Goal: Navigation & Orientation: Find specific page/section

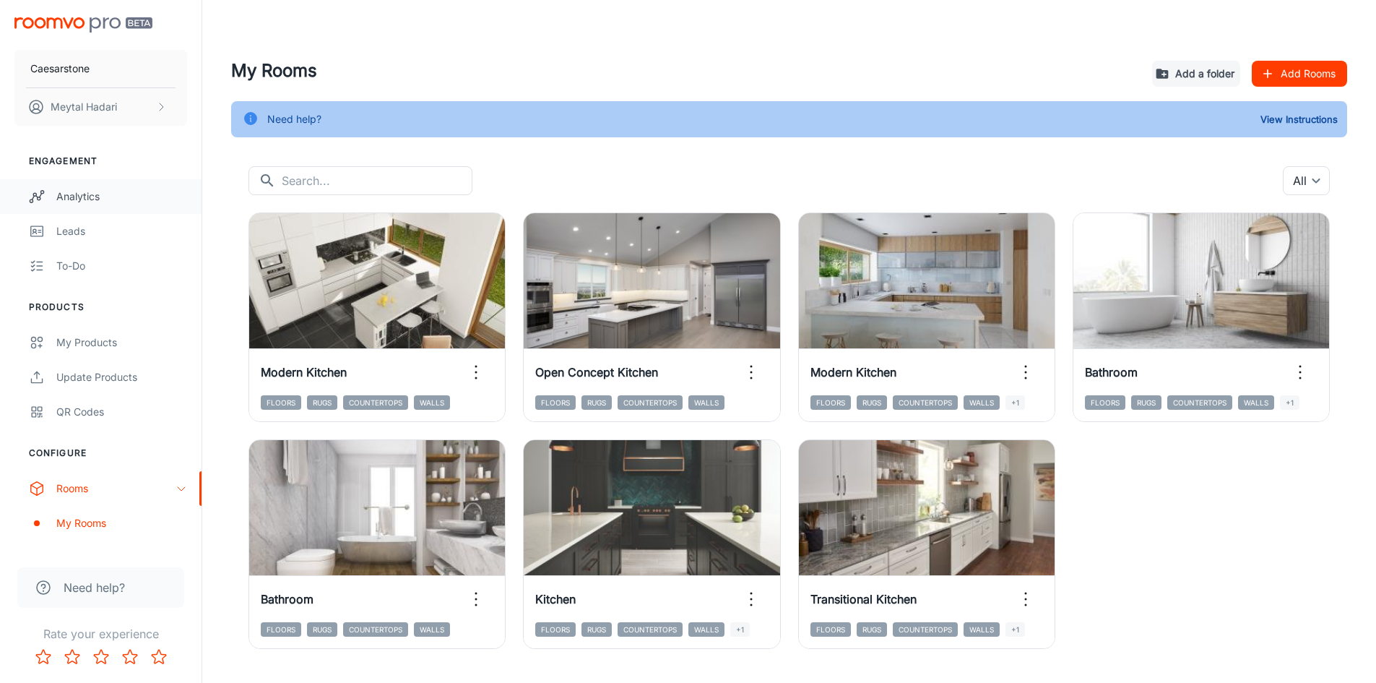
click at [78, 194] on div "Analytics" at bounding box center [121, 197] width 131 height 16
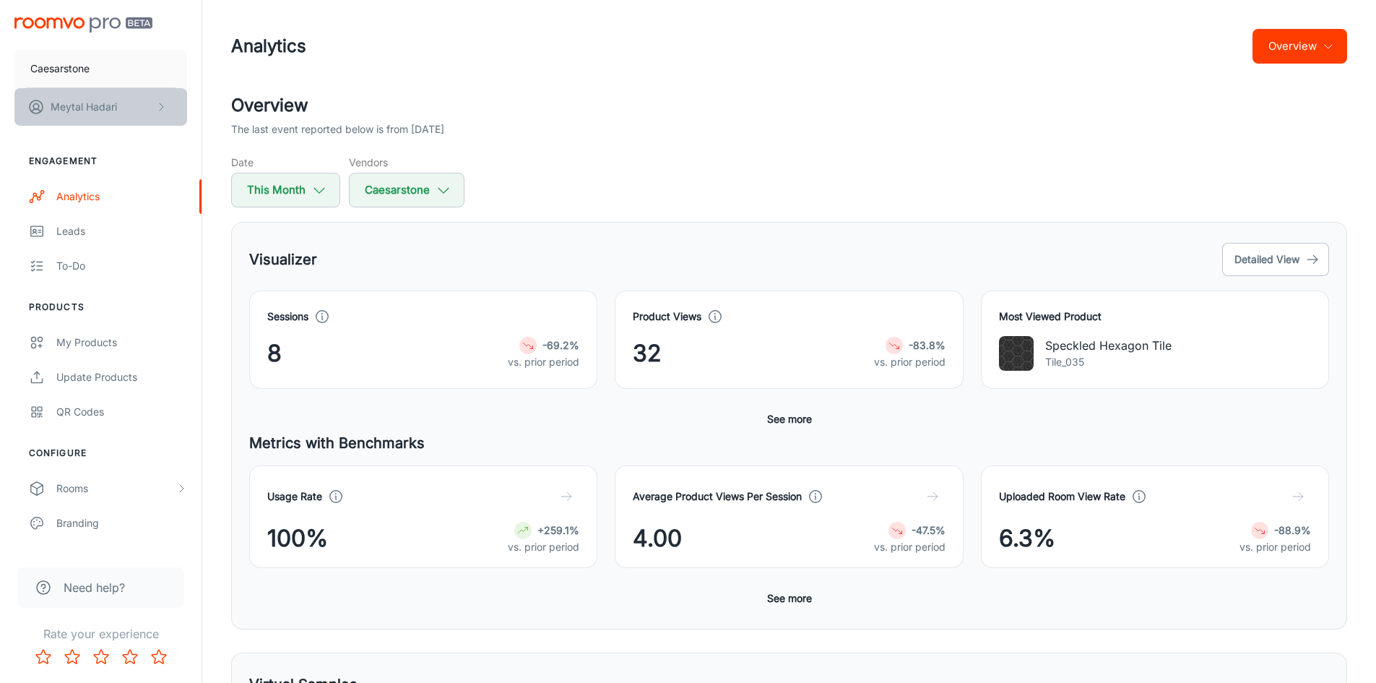
click at [96, 106] on p "[PERSON_NAME]" at bounding box center [84, 107] width 66 height 16
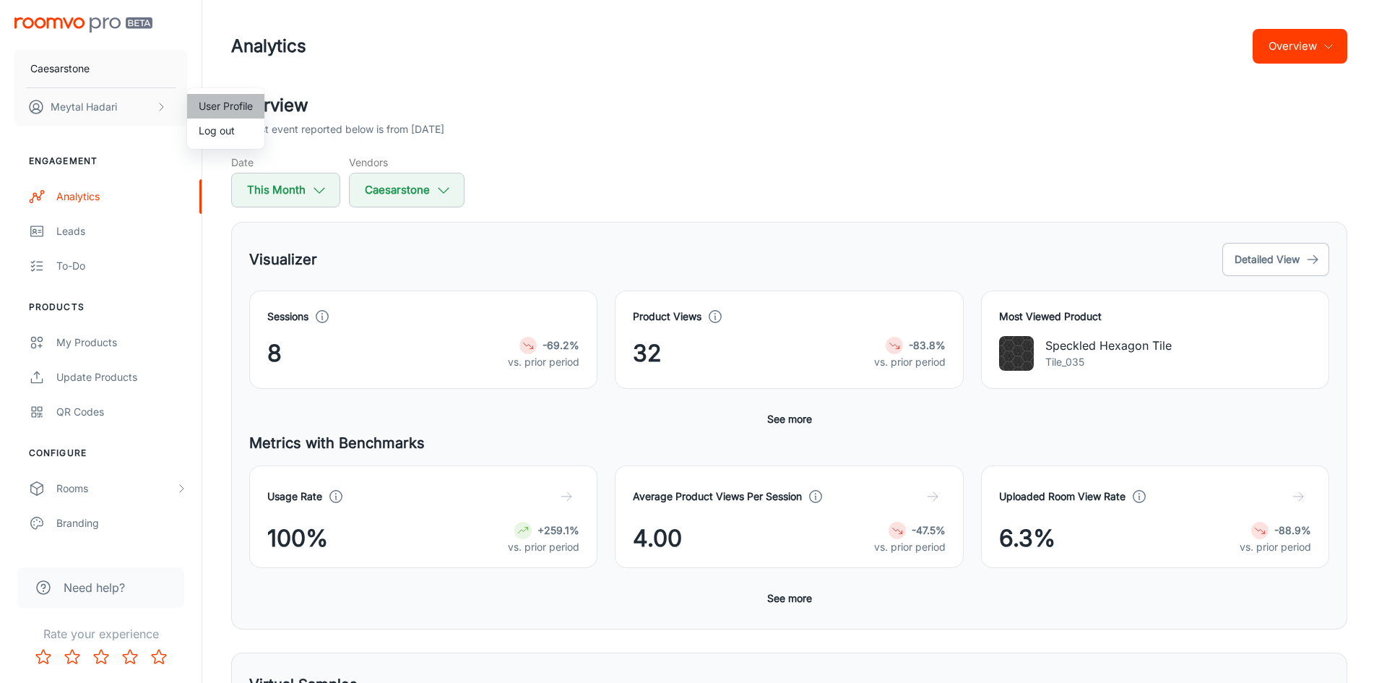
click at [234, 104] on li "User Profile" at bounding box center [225, 106] width 77 height 25
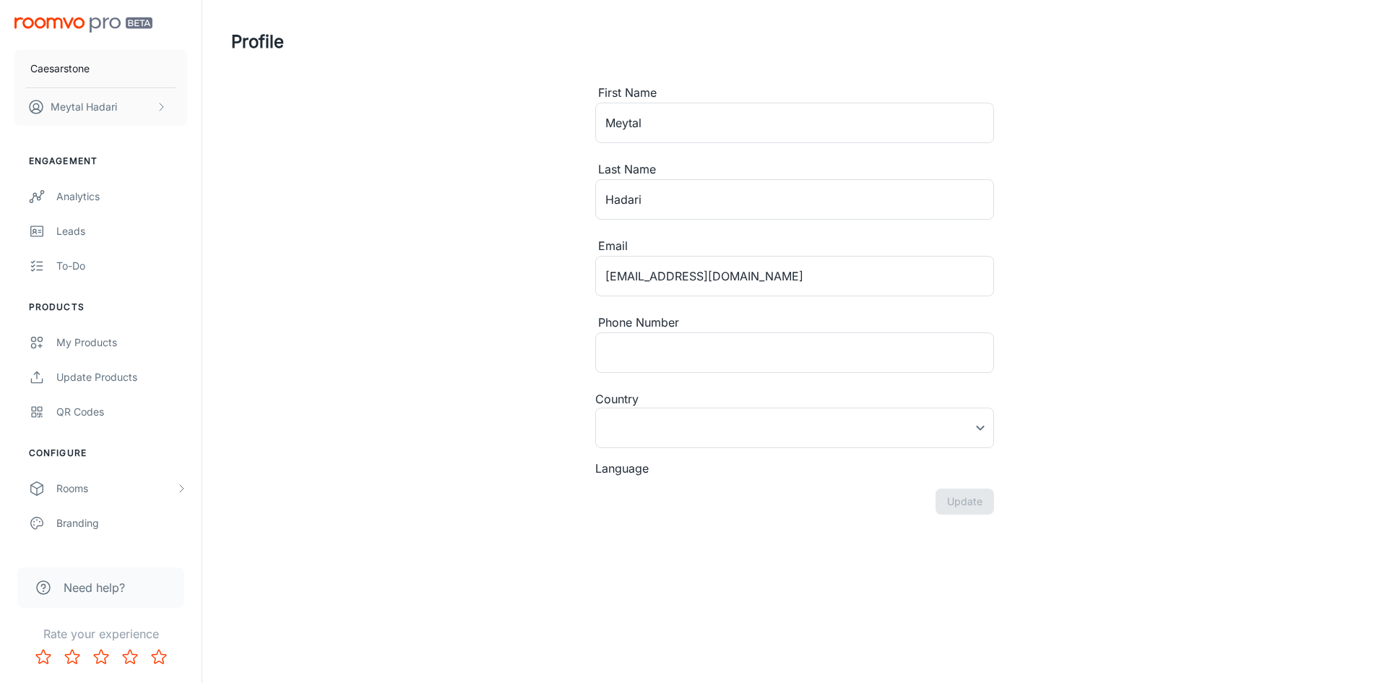
type input "[GEOGRAPHIC_DATA]"
click at [1278, 215] on div "Profile First Name Meytal ​ Last Name [PERSON_NAME] ​ Email [EMAIL_ADDRESS][DOM…" at bounding box center [794, 277] width 1161 height 555
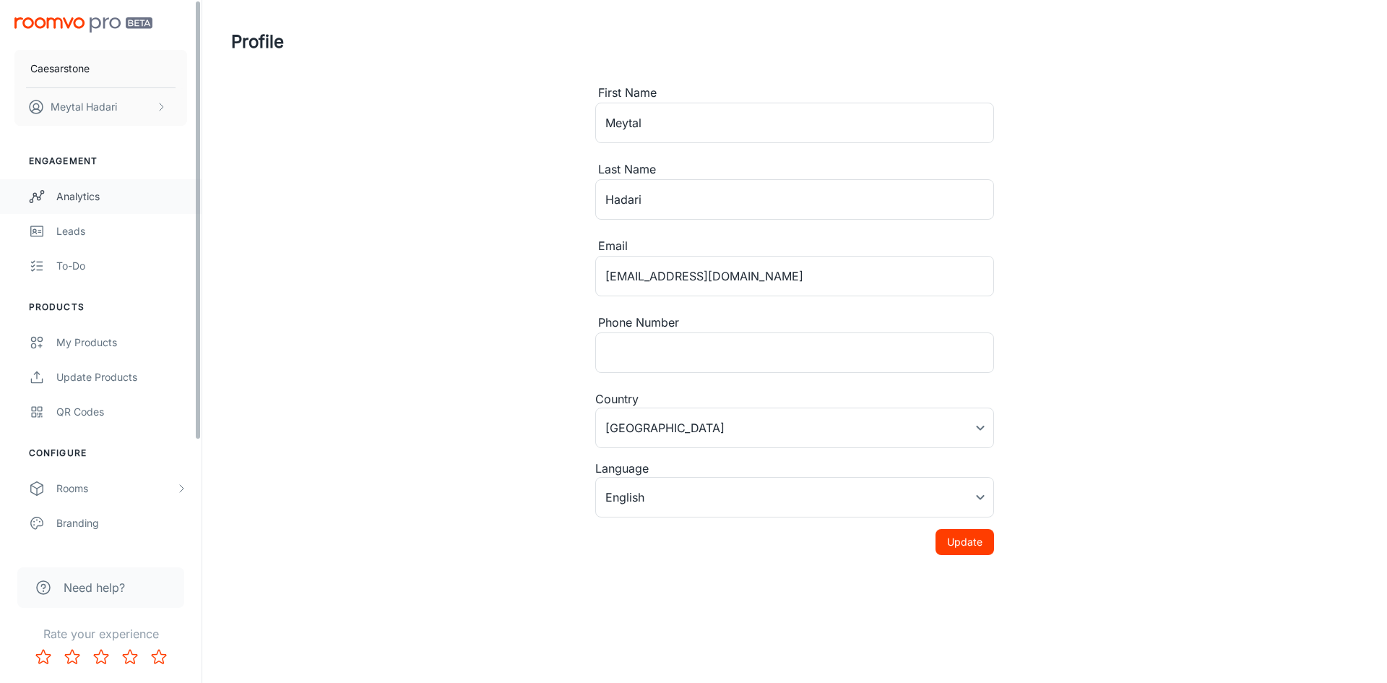
click at [72, 194] on div "Analytics" at bounding box center [121, 197] width 131 height 16
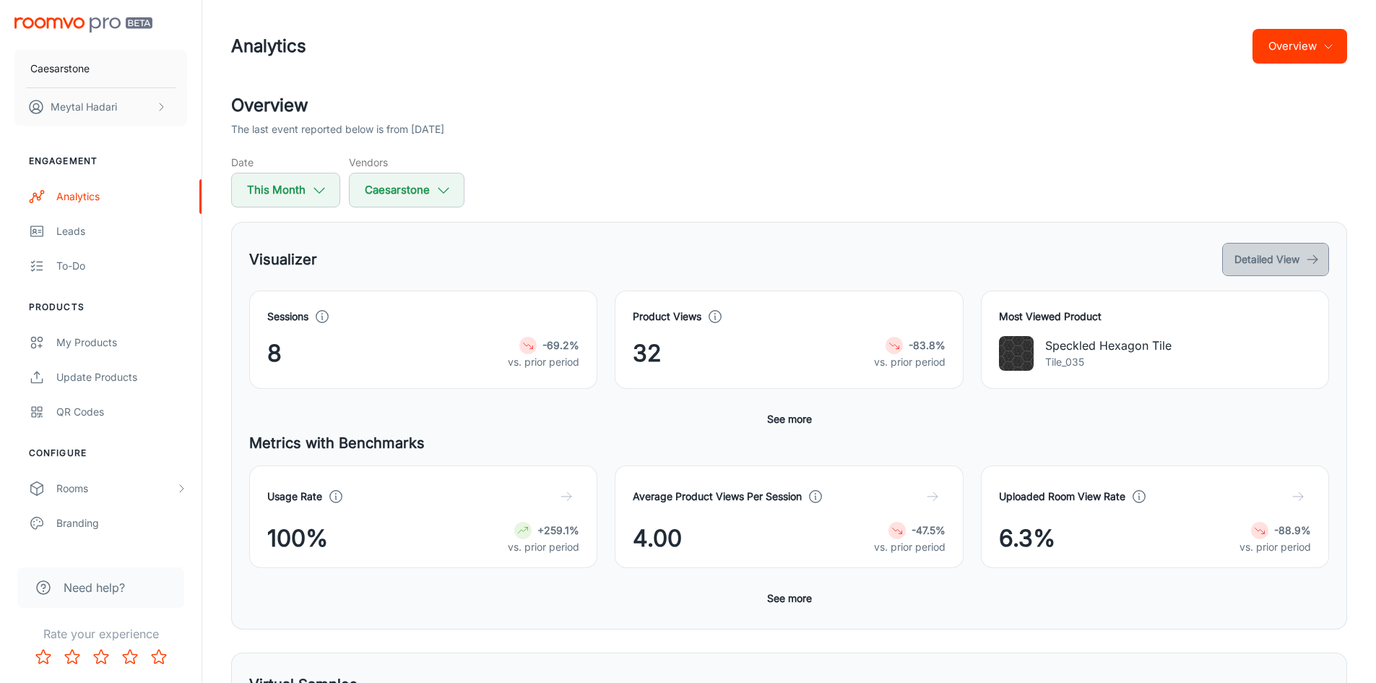
click at [1239, 262] on button "Detailed View" at bounding box center [1275, 259] width 107 height 33
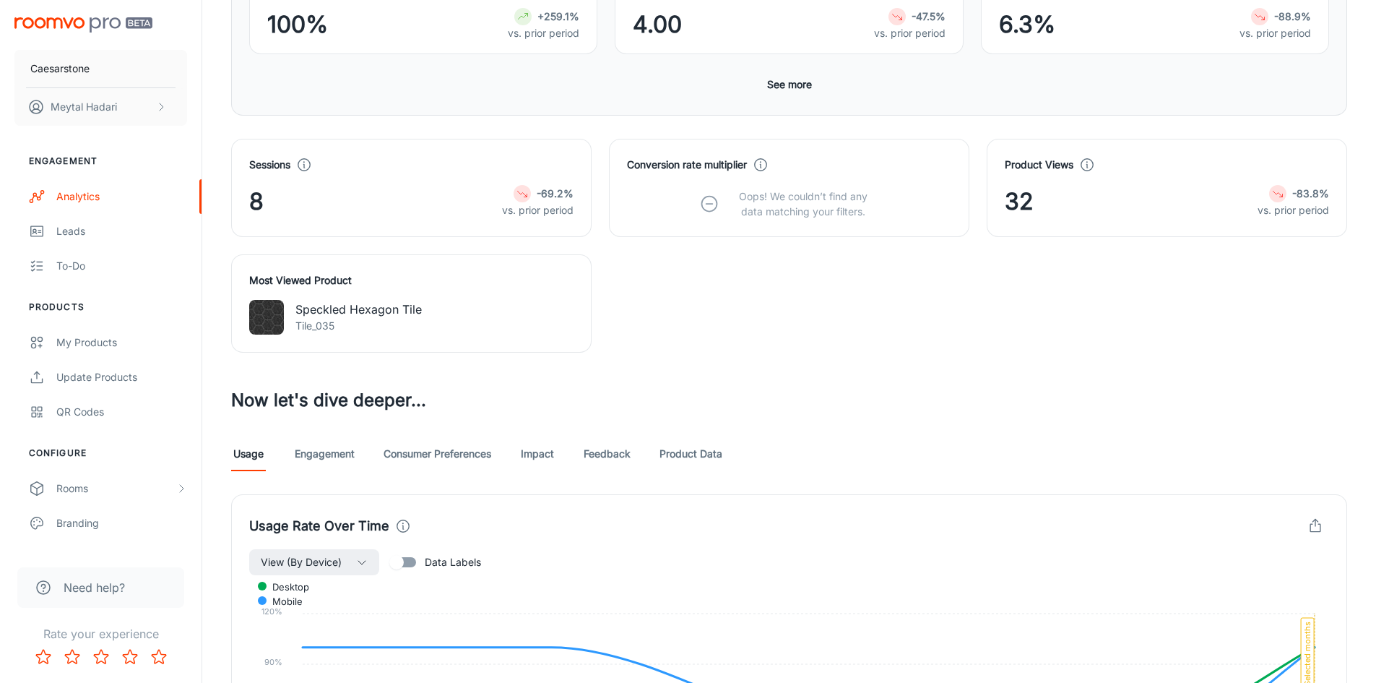
scroll to position [433, 0]
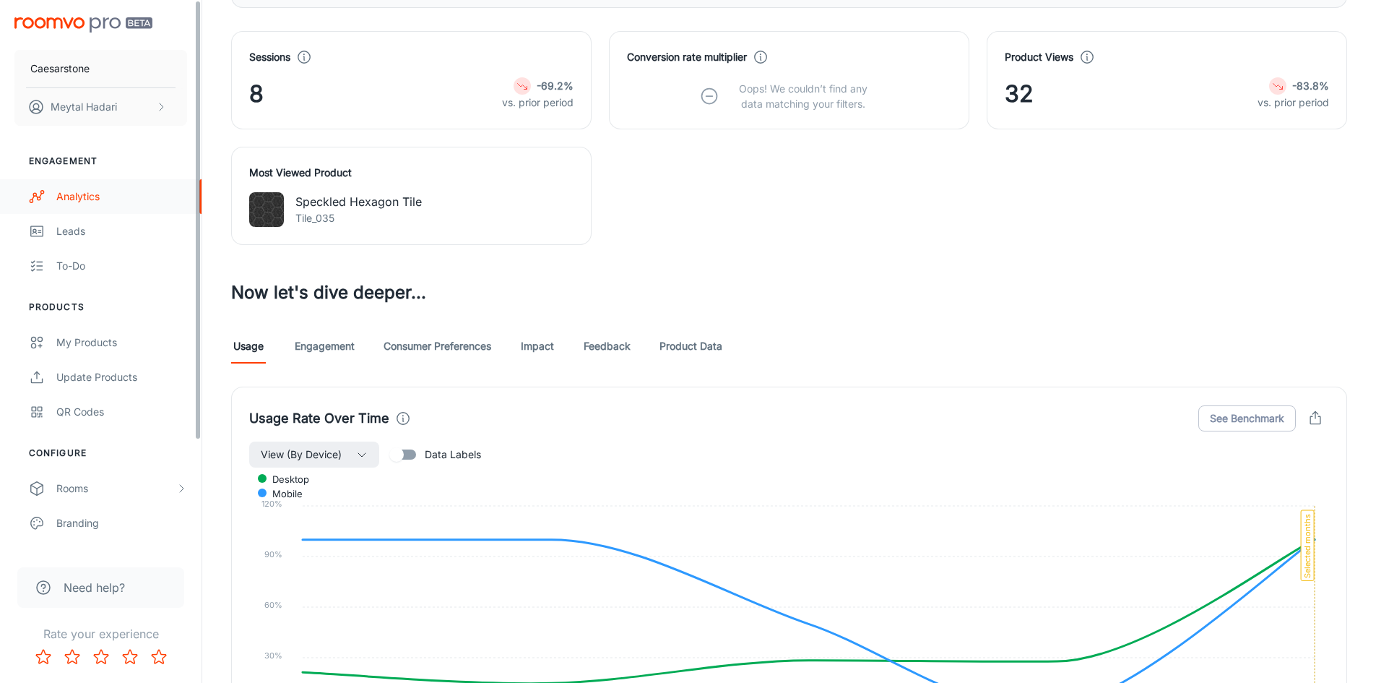
click at [95, 193] on div "Analytics" at bounding box center [121, 197] width 131 height 16
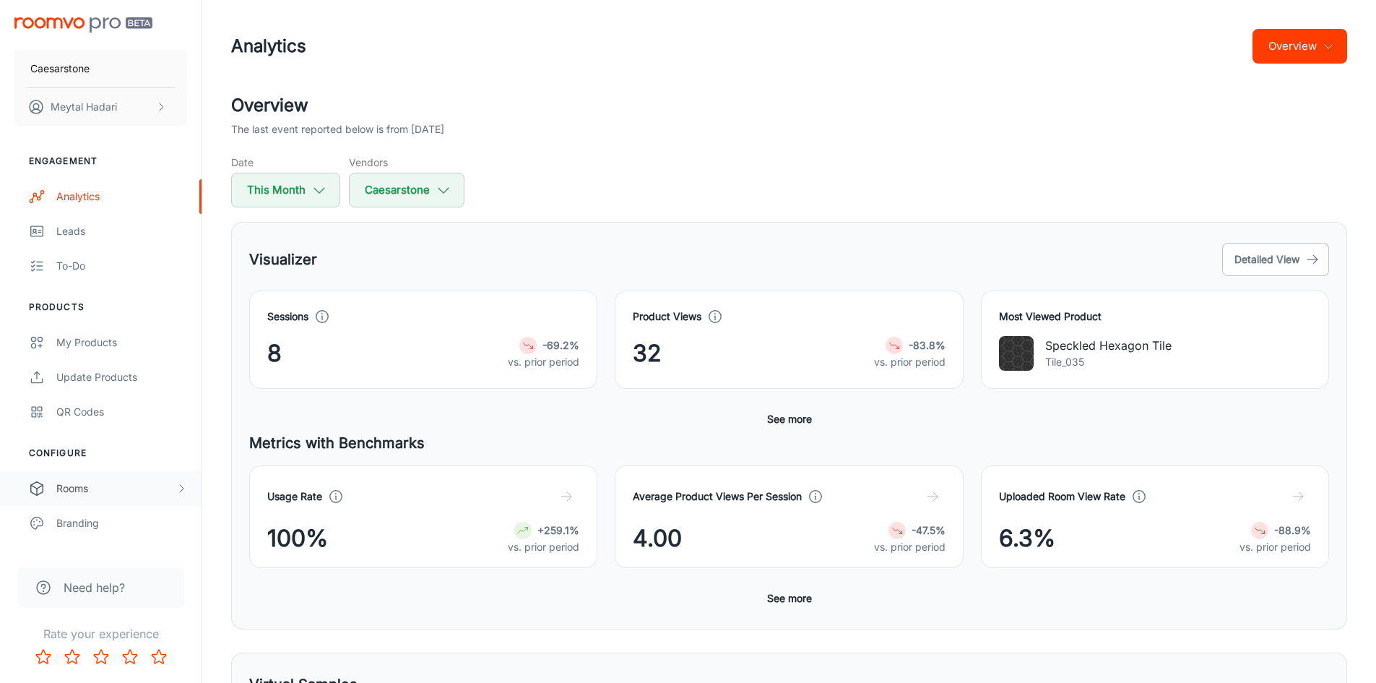
click at [64, 489] on div "Rooms" at bounding box center [115, 488] width 119 height 16
click at [66, 518] on div "My Rooms" at bounding box center [121, 523] width 131 height 16
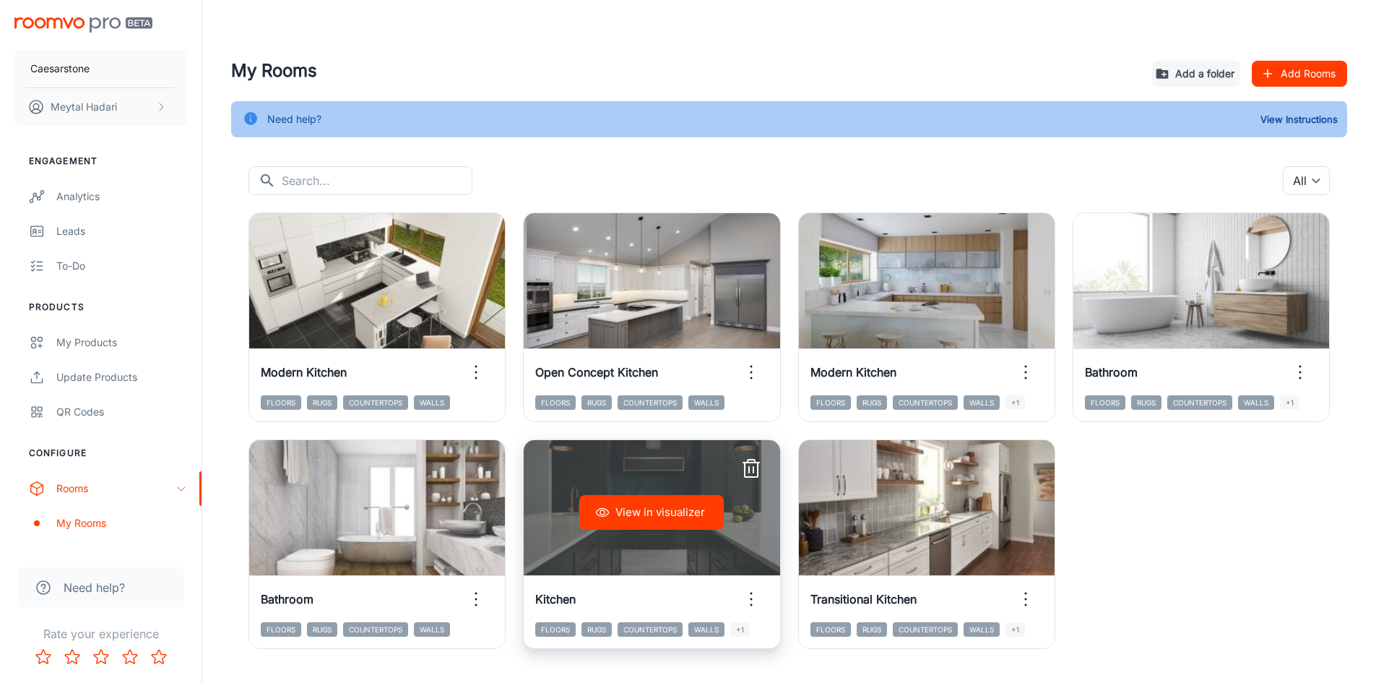
click at [659, 490] on div "View in visualizer" at bounding box center [652, 512] width 256 height 144
click at [751, 596] on icon "button" at bounding box center [751, 598] width 23 height 23
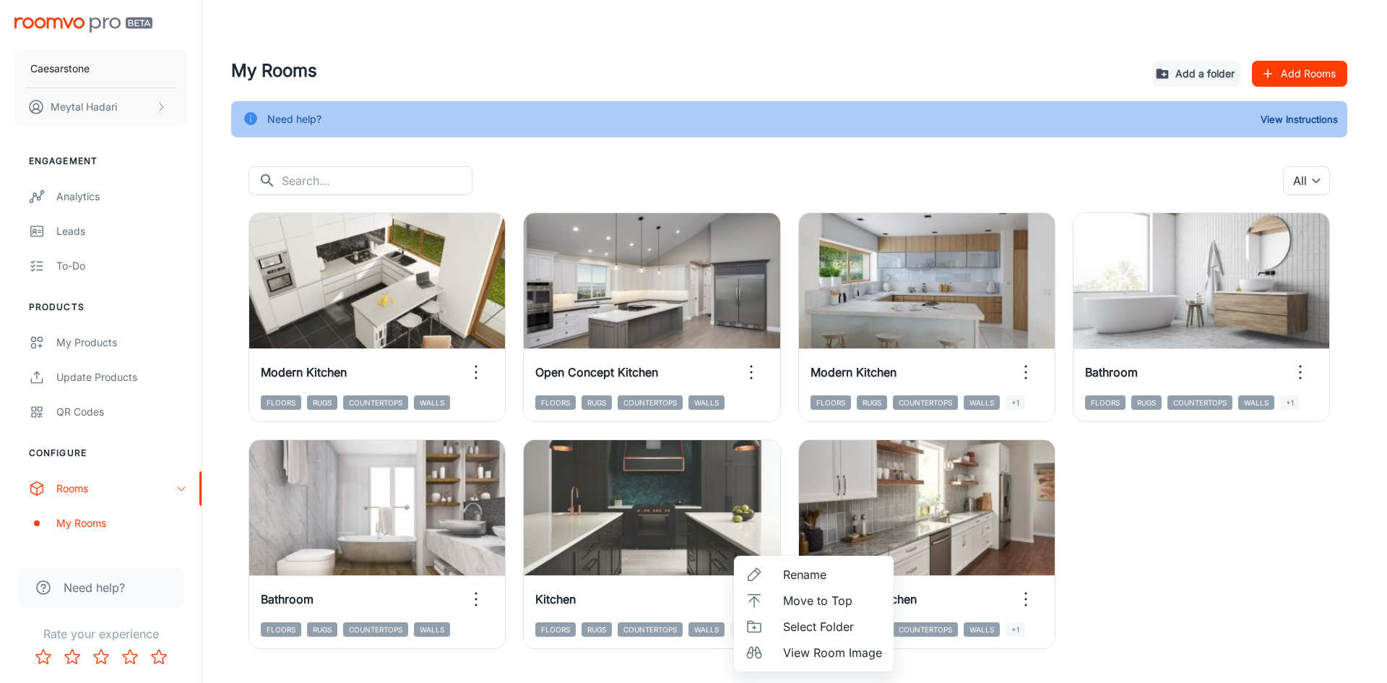
click at [792, 649] on span "View Room Image" at bounding box center [832, 652] width 99 height 17
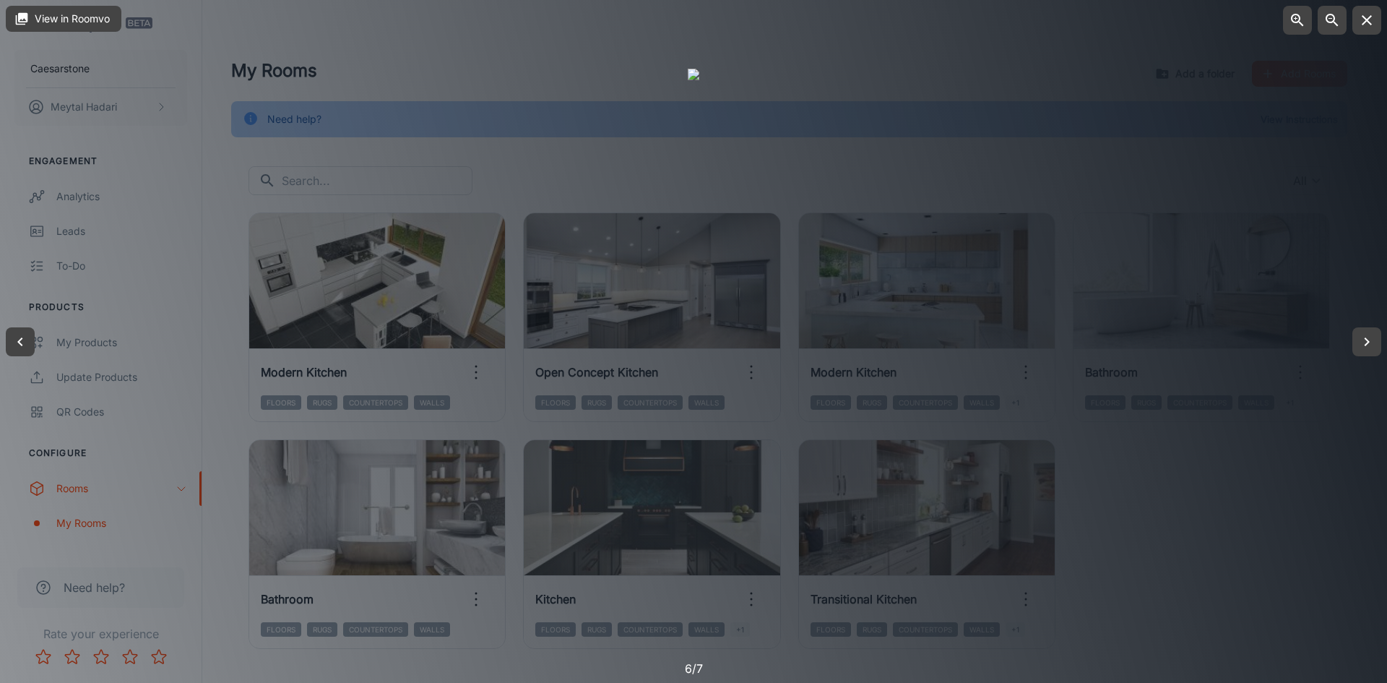
drag, startPoint x: 1363, startPoint y: 29, endPoint x: 1355, endPoint y: 42, distance: 15.2
click at [1363, 29] on button "button" at bounding box center [1366, 20] width 29 height 29
